Goal: Task Accomplishment & Management: Complete application form

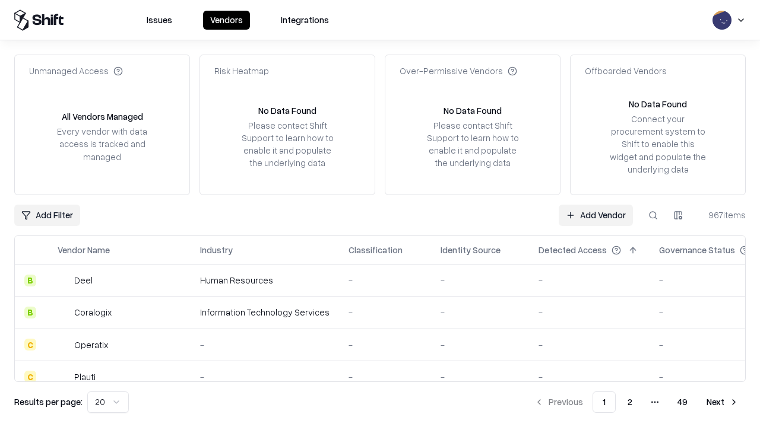
click at [595, 215] on link "Add Vendor" at bounding box center [595, 215] width 74 height 21
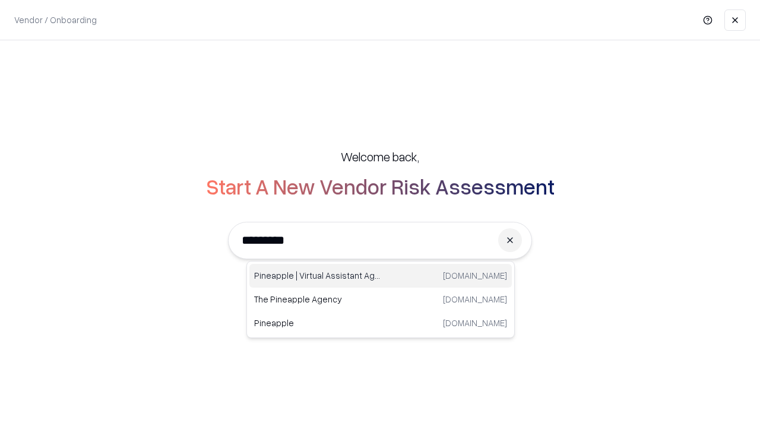
click at [380, 276] on div "Pineapple | Virtual Assistant Agency trypineapple.com" at bounding box center [380, 276] width 262 height 24
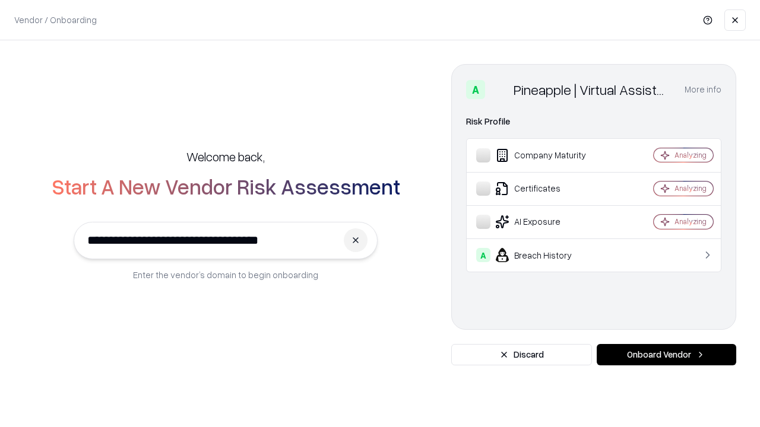
type input "**********"
click at [666, 355] on button "Onboard Vendor" at bounding box center [665, 354] width 139 height 21
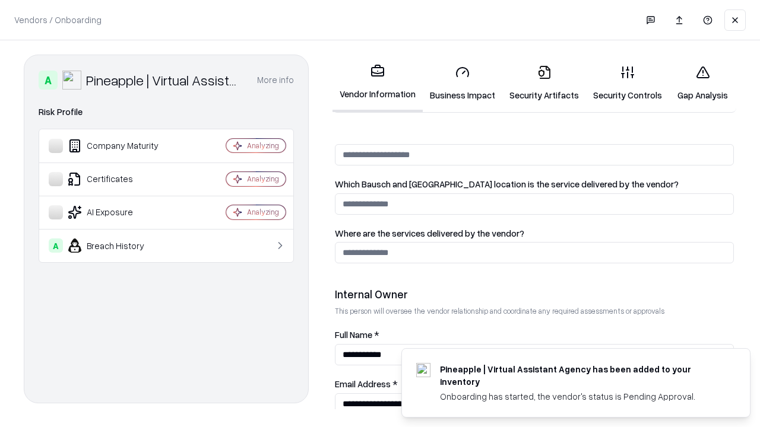
scroll to position [615, 0]
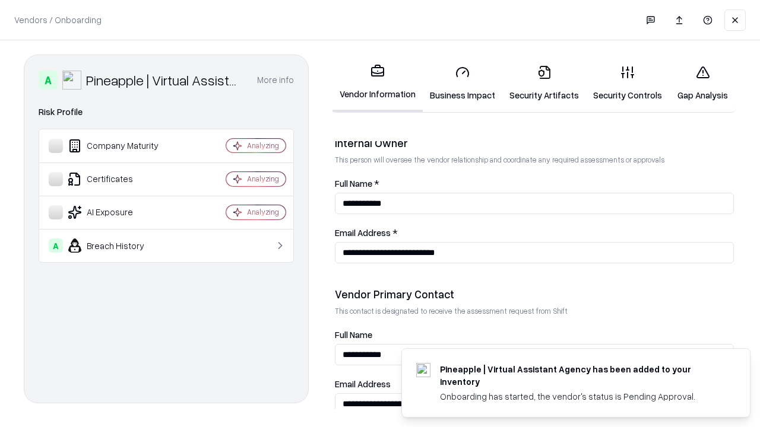
click at [544, 83] on link "Security Artifacts" at bounding box center [544, 83] width 84 height 55
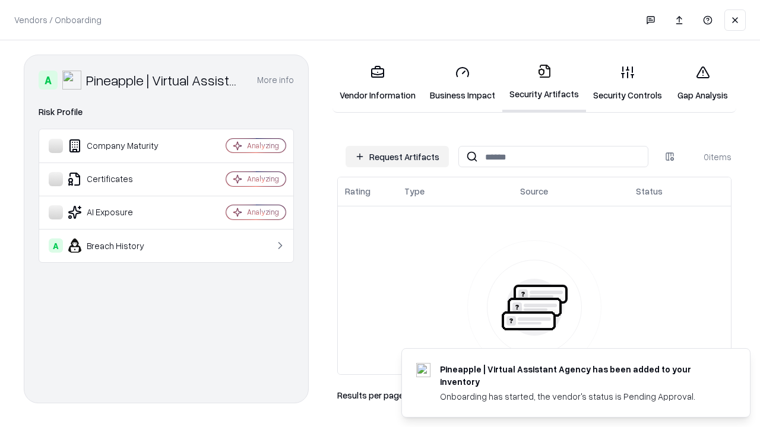
click at [397, 157] on button "Request Artifacts" at bounding box center [396, 156] width 103 height 21
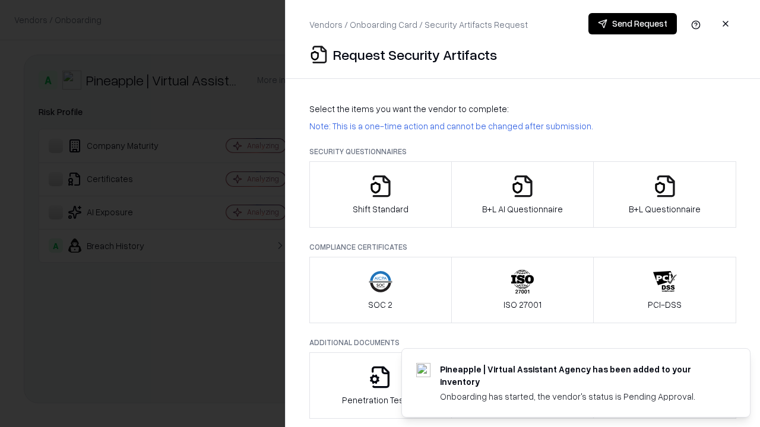
click at [664, 195] on icon "button" at bounding box center [665, 186] width 24 height 24
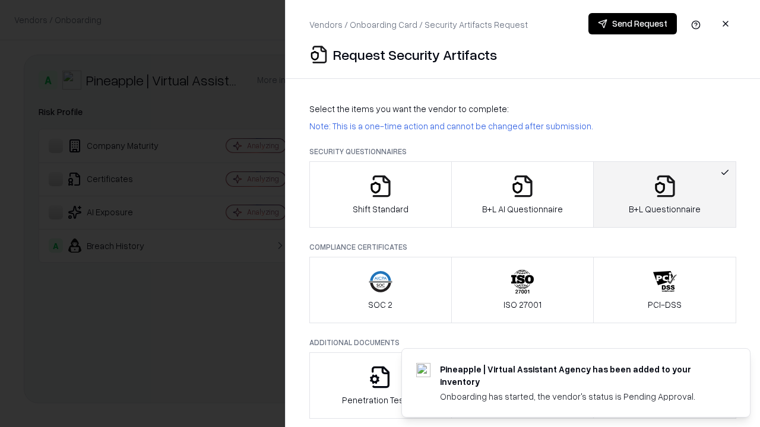
click at [522, 195] on icon "button" at bounding box center [522, 186] width 24 height 24
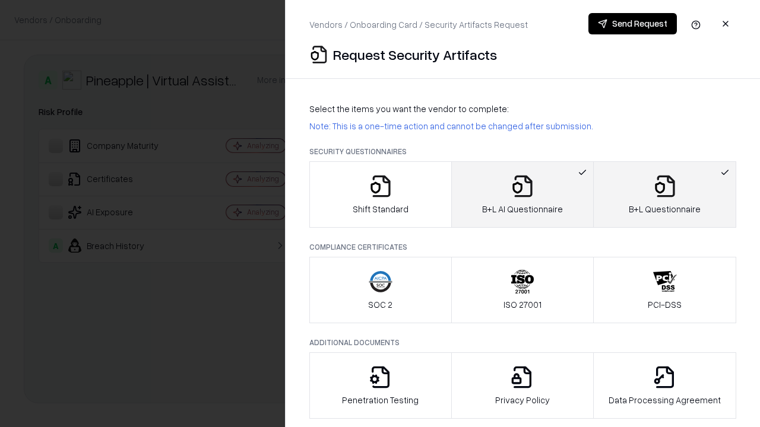
click at [632, 24] on button "Send Request" at bounding box center [632, 23] width 88 height 21
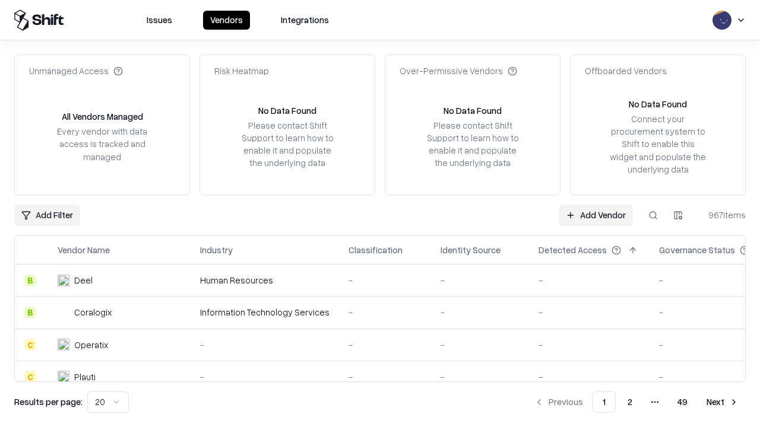
click at [653, 215] on button at bounding box center [652, 215] width 21 height 21
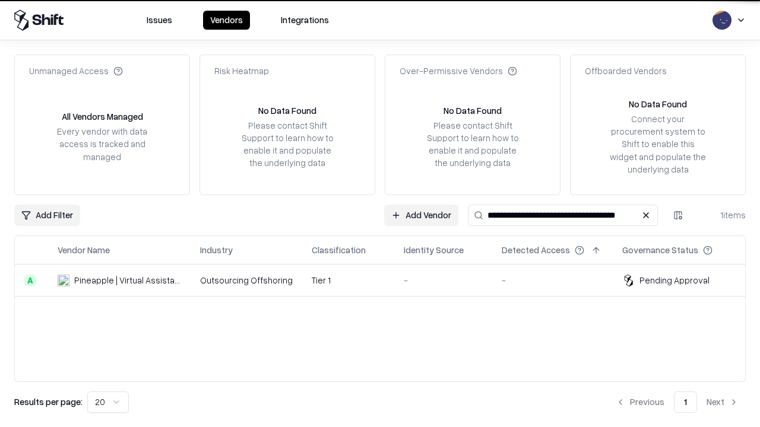
type input "**********"
click at [387, 280] on td "Tier 1" at bounding box center [348, 281] width 92 height 32
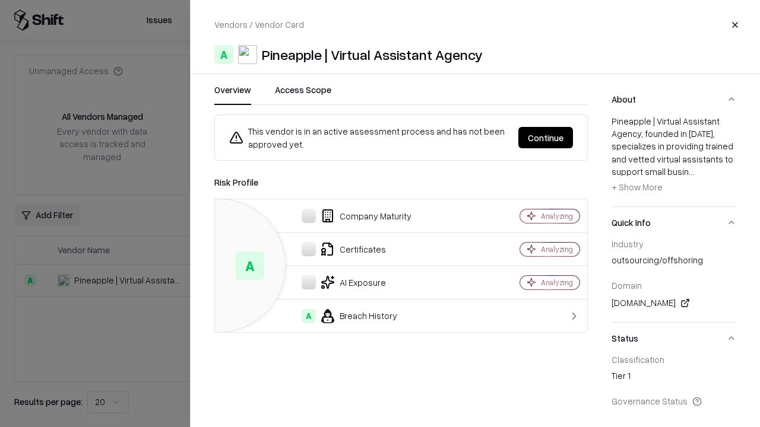
click at [545, 138] on button "Continue" at bounding box center [545, 137] width 55 height 21
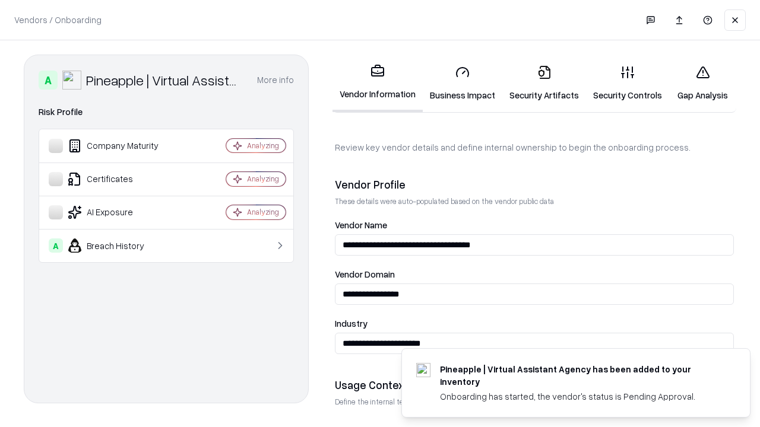
click at [544, 83] on link "Security Artifacts" at bounding box center [544, 83] width 84 height 55
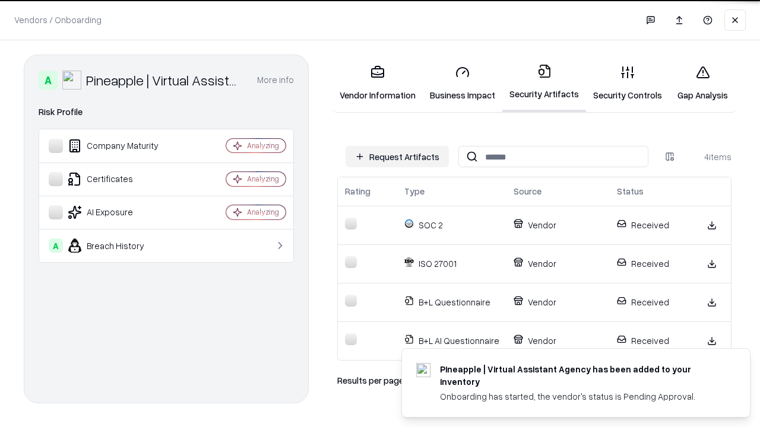
click at [702, 83] on link "Gap Analysis" at bounding box center [702, 83] width 67 height 55
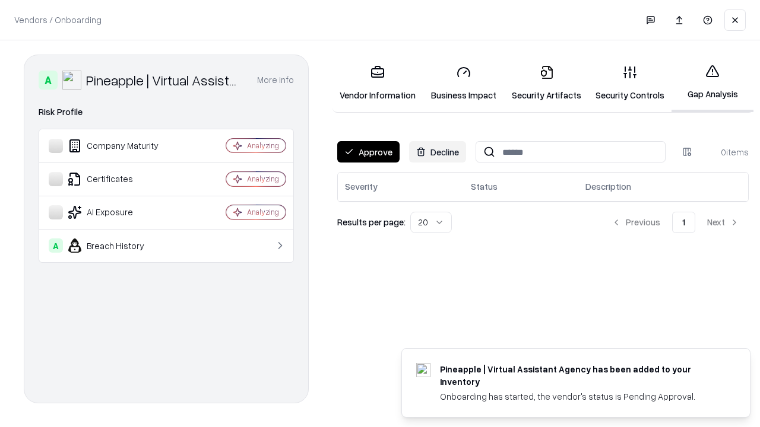
click at [368, 152] on button "Approve" at bounding box center [368, 151] width 62 height 21
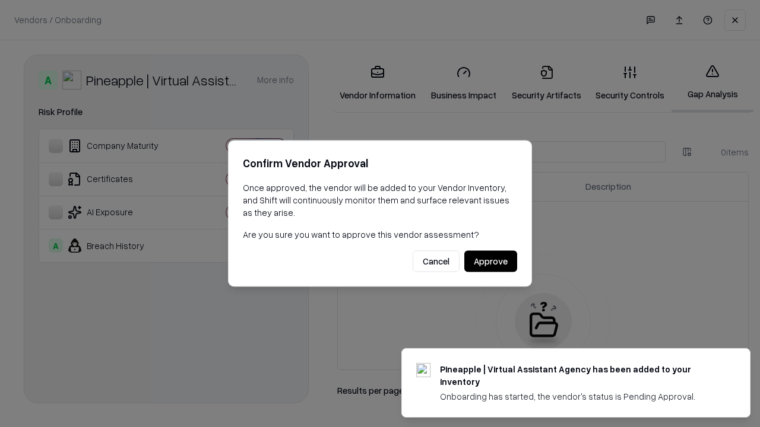
click at [490, 261] on button "Approve" at bounding box center [490, 261] width 53 height 21
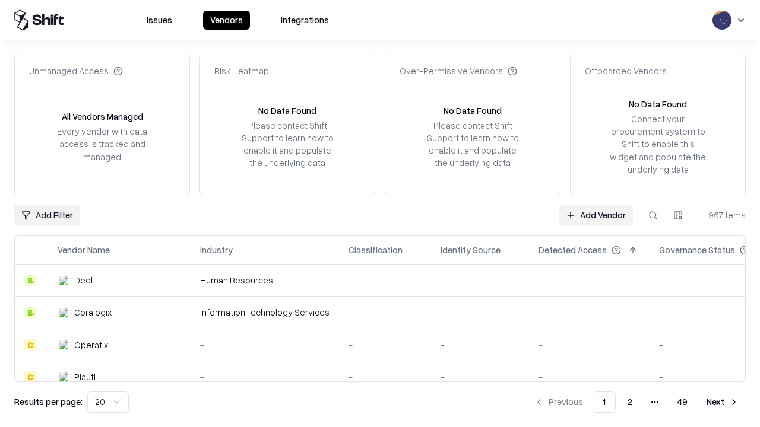
type input "**********"
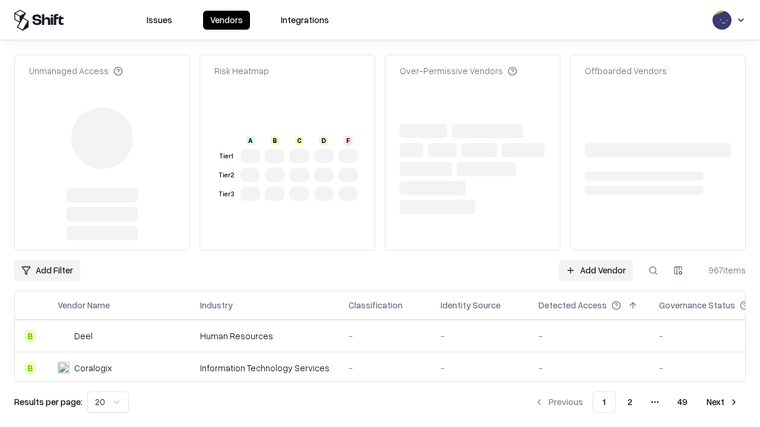
click at [595, 260] on link "Add Vendor" at bounding box center [595, 270] width 74 height 21
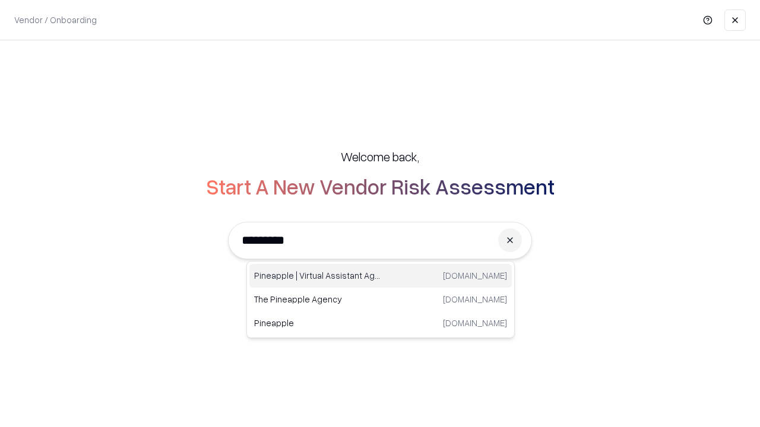
click at [380, 276] on div "Pineapple | Virtual Assistant Agency trypineapple.com" at bounding box center [380, 276] width 262 height 24
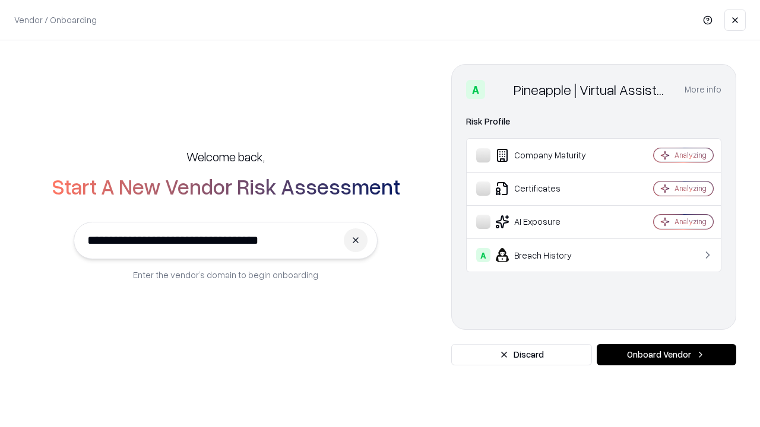
type input "**********"
click at [666, 355] on button "Onboard Vendor" at bounding box center [665, 354] width 139 height 21
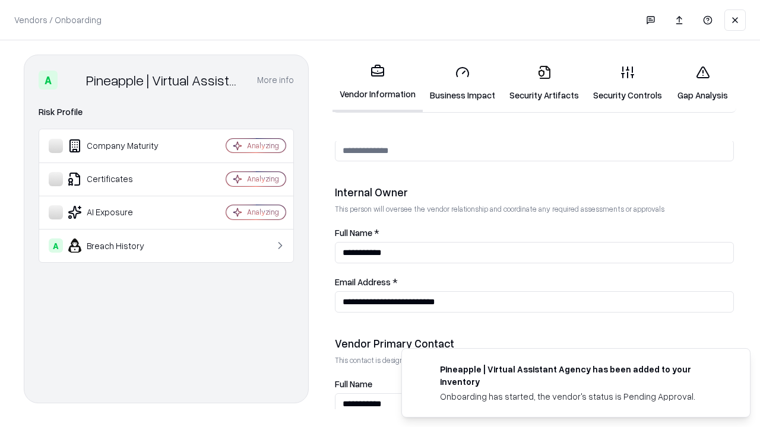
scroll to position [615, 0]
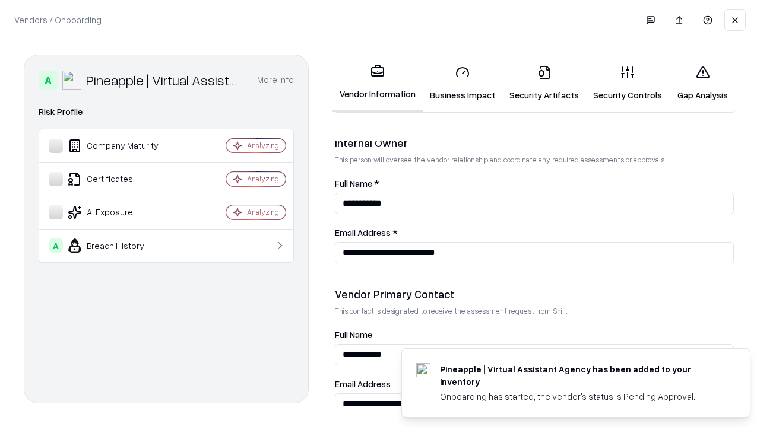
click at [702, 83] on link "Gap Analysis" at bounding box center [702, 83] width 67 height 55
